Goal: Find specific page/section: Find specific page/section

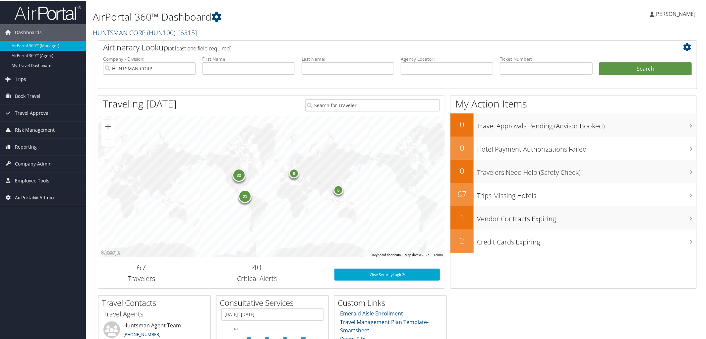
click at [131, 35] on link "HUNTSMAN CORP ( HUN100 ) , [ 6315 ]" at bounding box center [145, 32] width 104 height 9
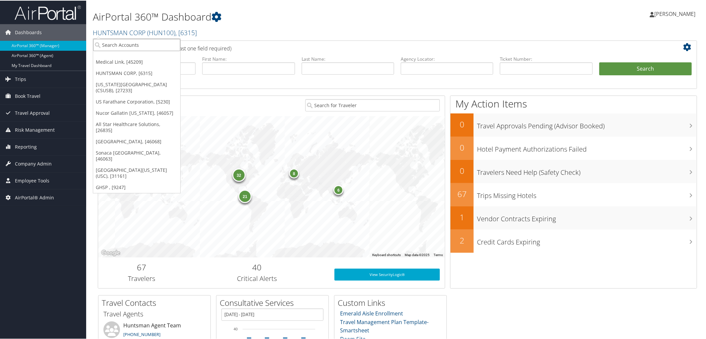
click at [133, 45] on input "search" at bounding box center [136, 44] width 87 height 12
type input "Wagner"
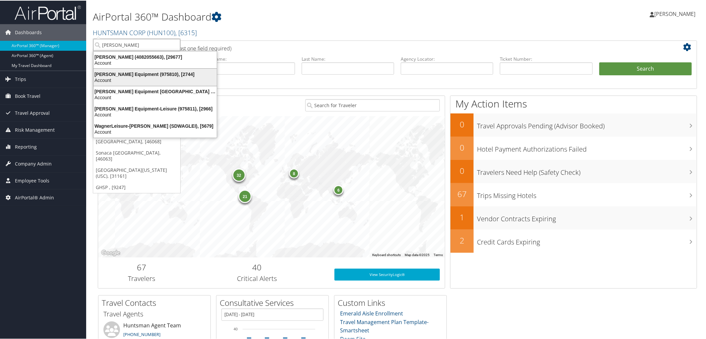
click at [135, 71] on div "Wagner Equipment (975810), [2744]" at bounding box center [155, 74] width 131 height 6
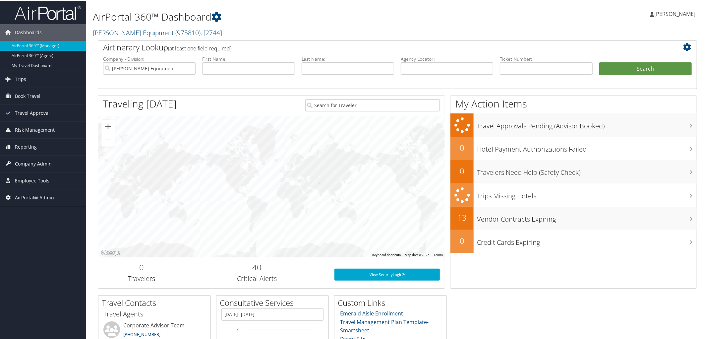
click at [31, 163] on span "Company Admin" at bounding box center [33, 163] width 37 height 17
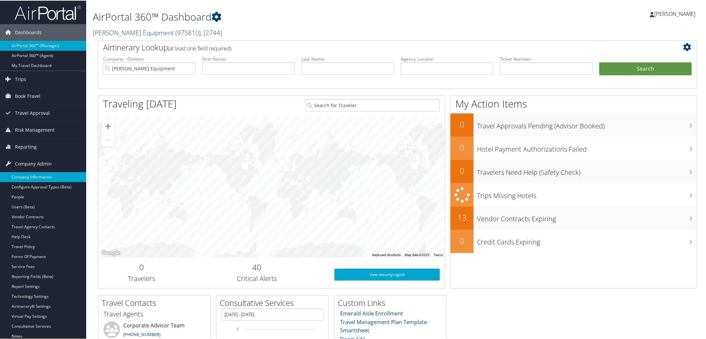
click at [37, 176] on link "Company Information" at bounding box center [43, 176] width 86 height 10
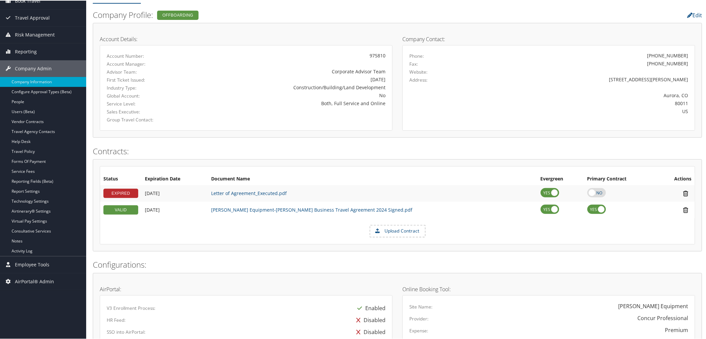
scroll to position [67, 0]
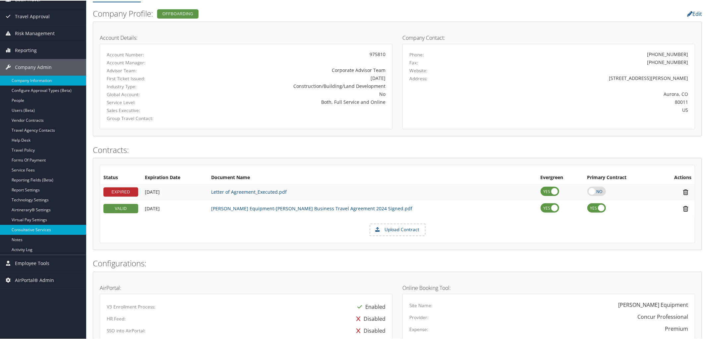
click at [29, 227] on link "Consultative Services" at bounding box center [43, 229] width 86 height 10
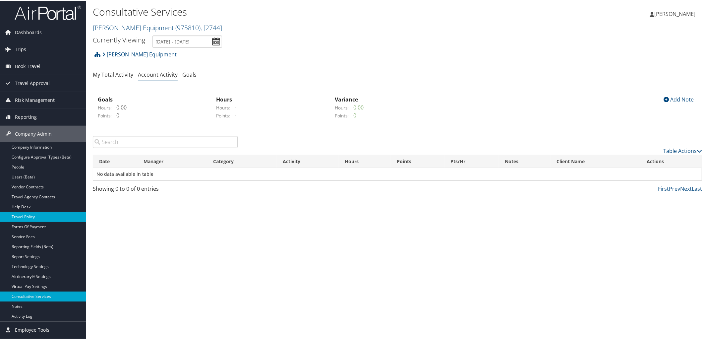
click at [26, 220] on link "Travel Policy" at bounding box center [43, 216] width 86 height 10
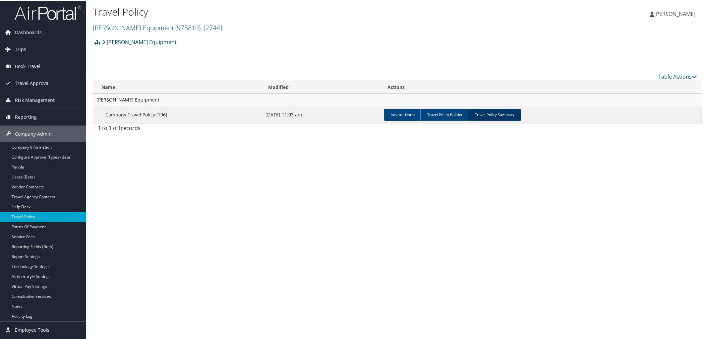
click at [503, 114] on link "Travel Policy Summary" at bounding box center [494, 114] width 53 height 12
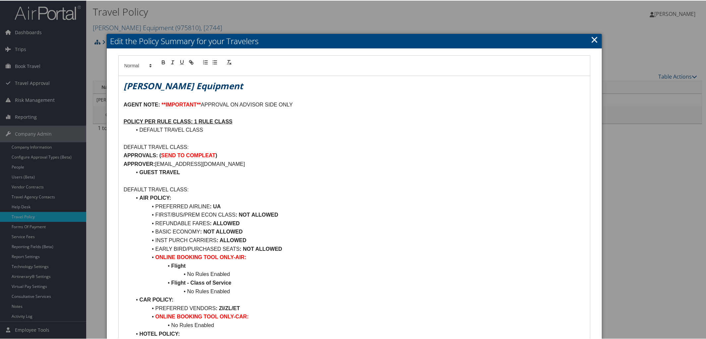
click at [593, 36] on link "×" at bounding box center [595, 38] width 8 height 13
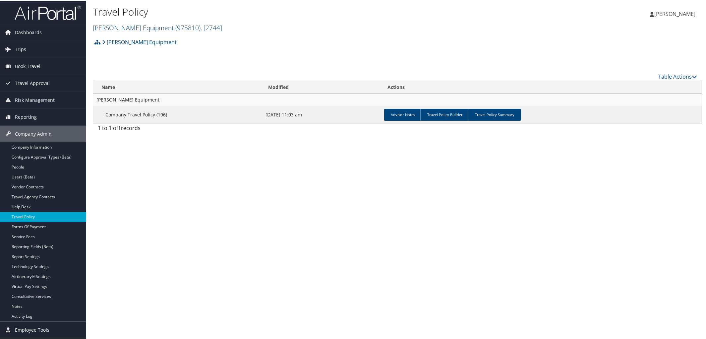
click at [132, 28] on link "[PERSON_NAME] Equipment ( 975810 ) , [ 2744 ]" at bounding box center [157, 27] width 129 height 9
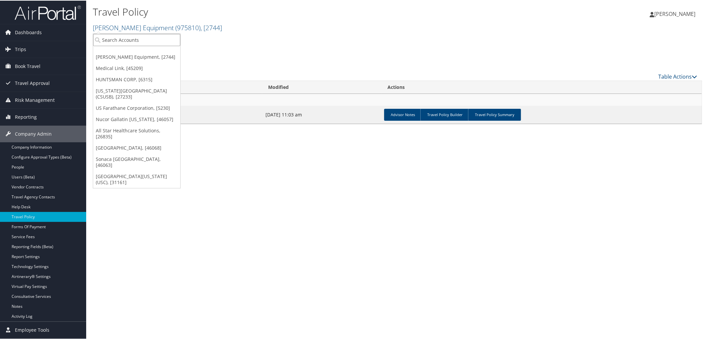
click at [139, 41] on input "search" at bounding box center [136, 39] width 87 height 12
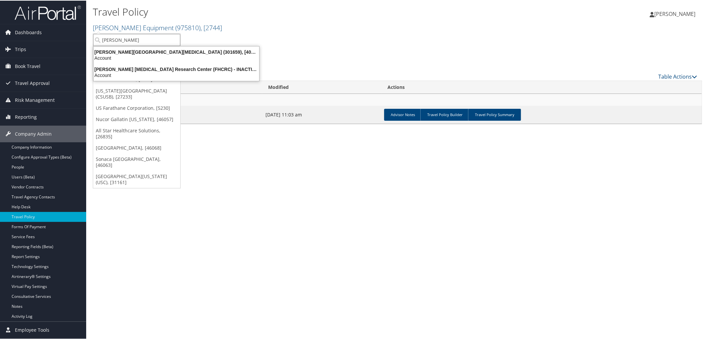
type input "[PERSON_NAME]"
click at [143, 50] on div "[PERSON_NAME][GEOGRAPHIC_DATA][MEDICAL_DATA] (301659), [40671]" at bounding box center [177, 51] width 174 height 6
